Goal: Navigation & Orientation: Find specific page/section

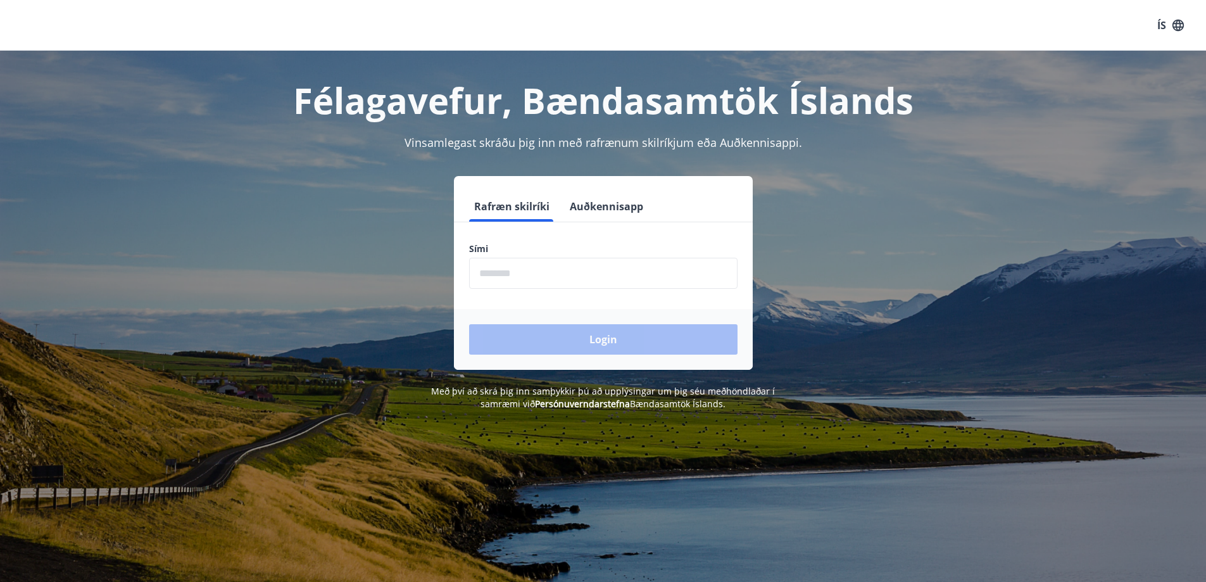
click at [629, 284] on input "phone" at bounding box center [603, 273] width 268 height 31
type input "********"
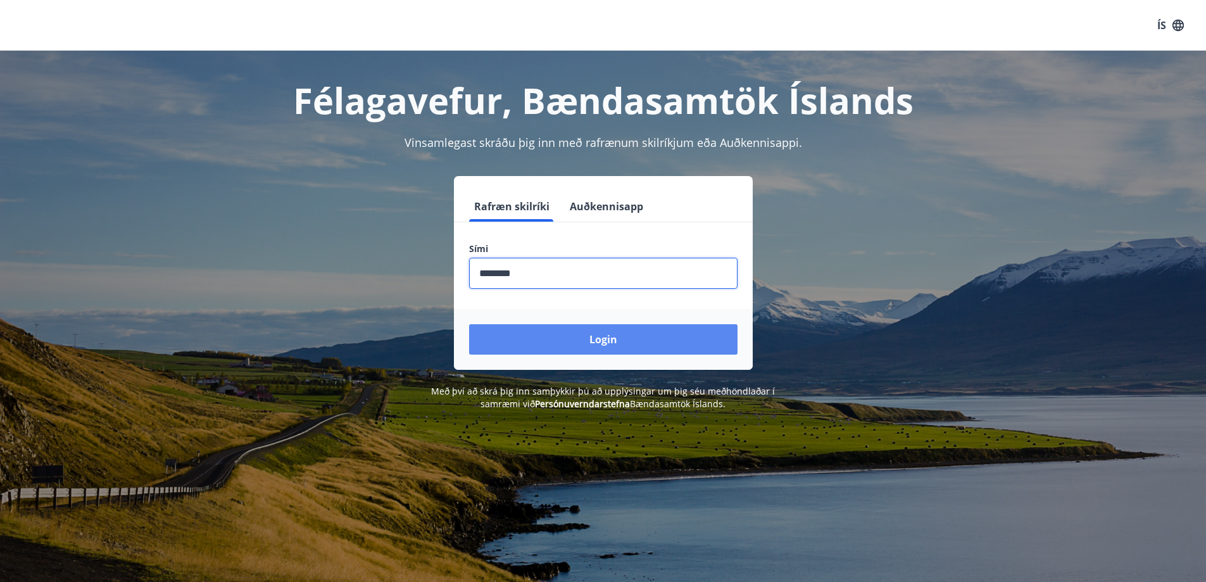
click at [594, 340] on button "Login" at bounding box center [603, 339] width 268 height 30
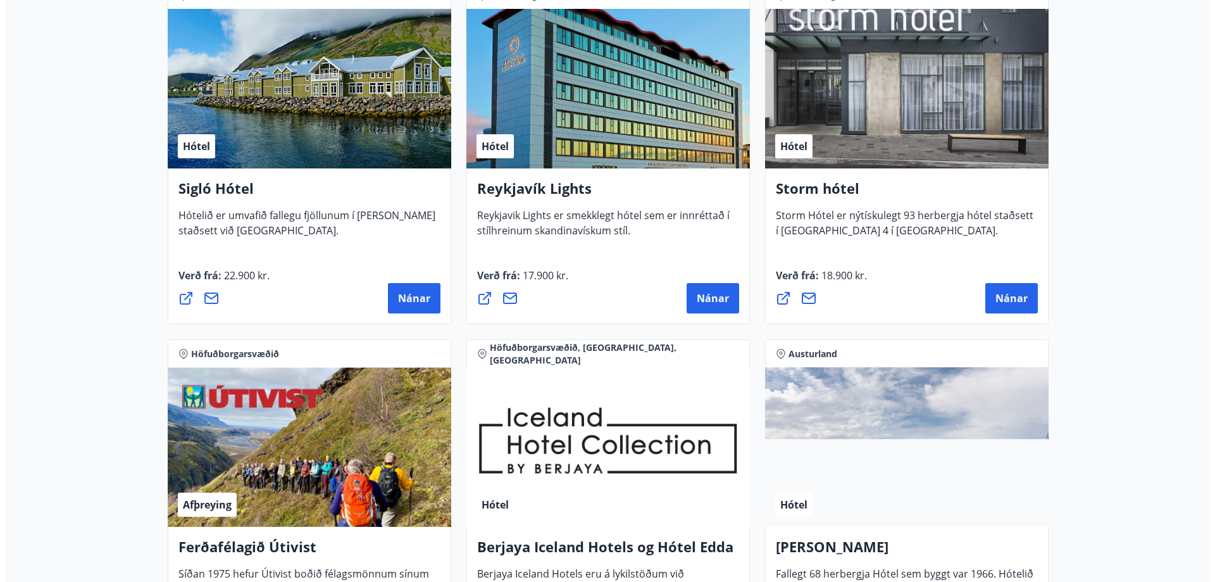
scroll to position [886, 0]
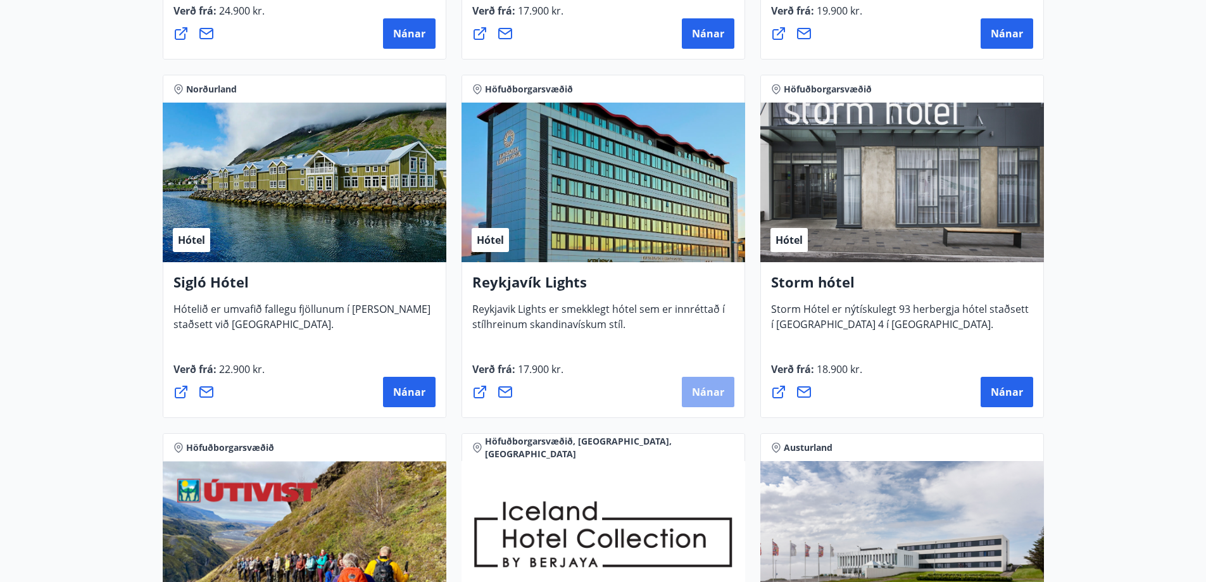
click at [707, 386] on span "Nánar" at bounding box center [708, 392] width 32 height 14
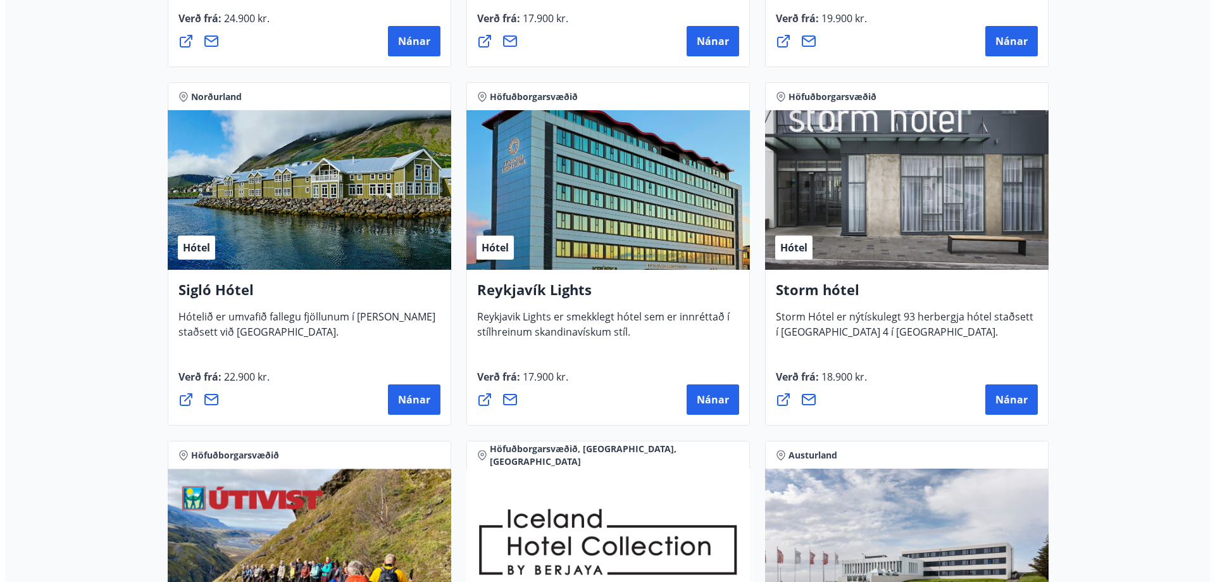
scroll to position [884, 0]
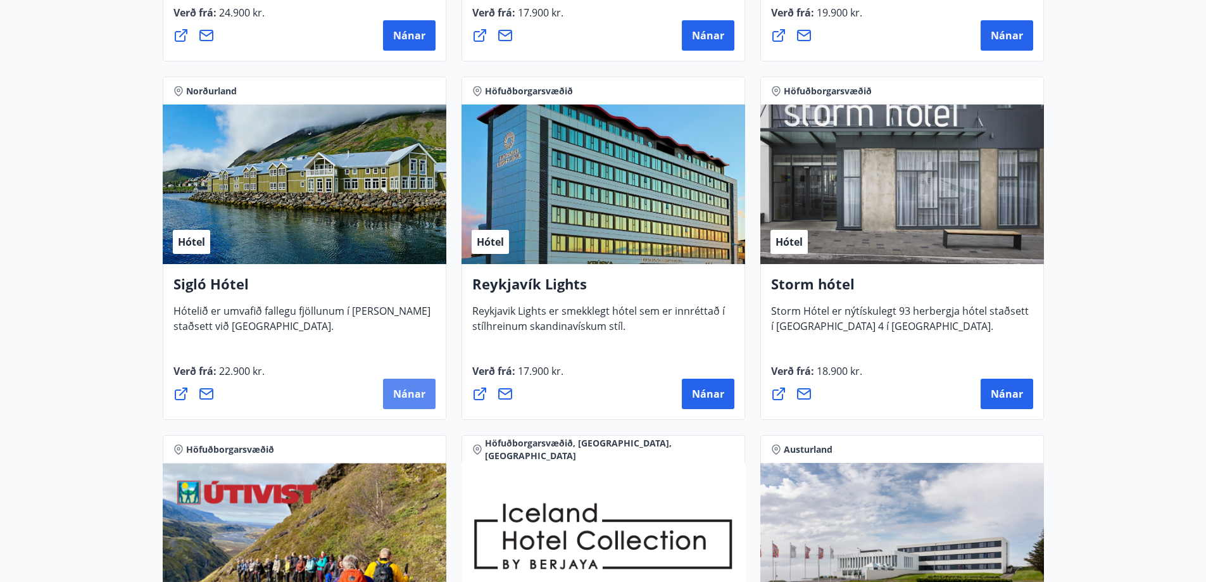
click at [413, 396] on span "Nánar" at bounding box center [409, 394] width 32 height 14
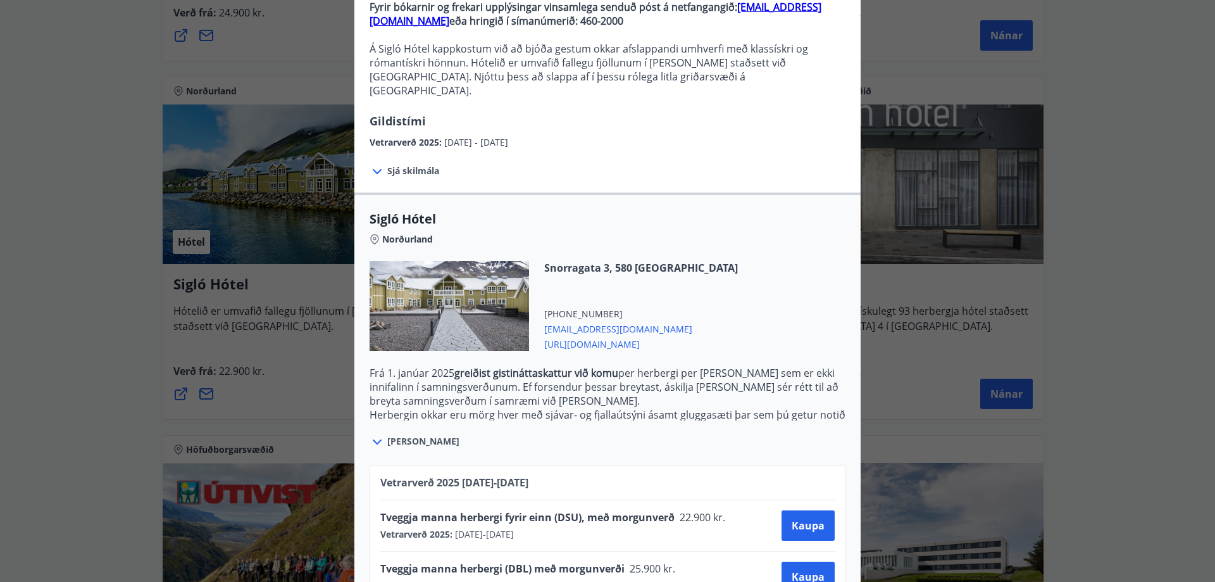
scroll to position [170, 0]
